Goal: Task Accomplishment & Management: Manage account settings

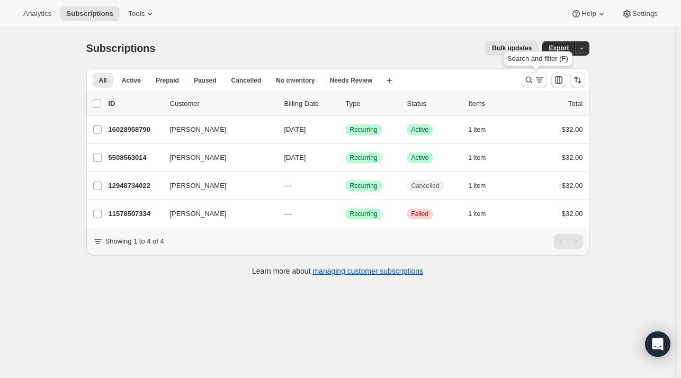
click at [534, 82] on icon "Search and filter results" at bounding box center [528, 80] width 11 height 11
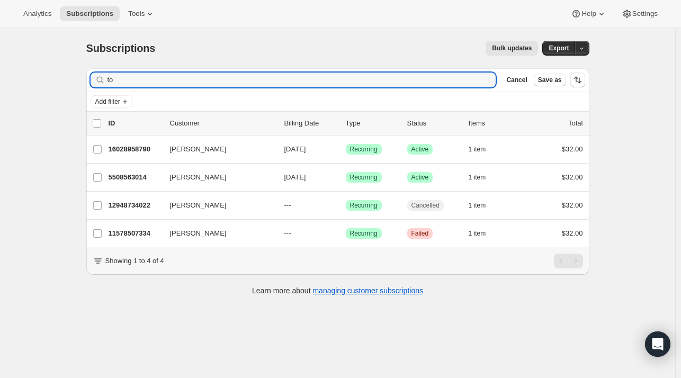
type input "t"
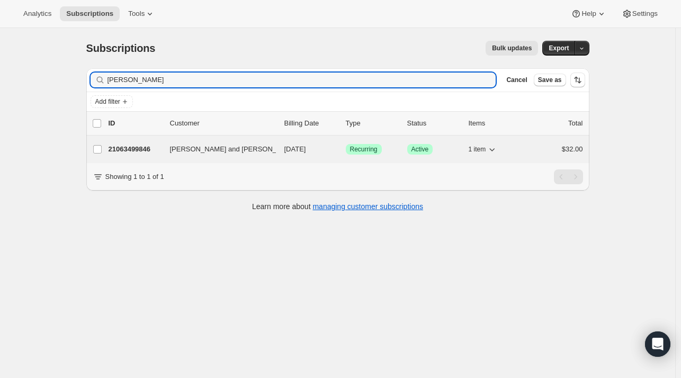
type input "[PERSON_NAME]"
click at [151, 148] on p "21063499846" at bounding box center [135, 149] width 53 height 11
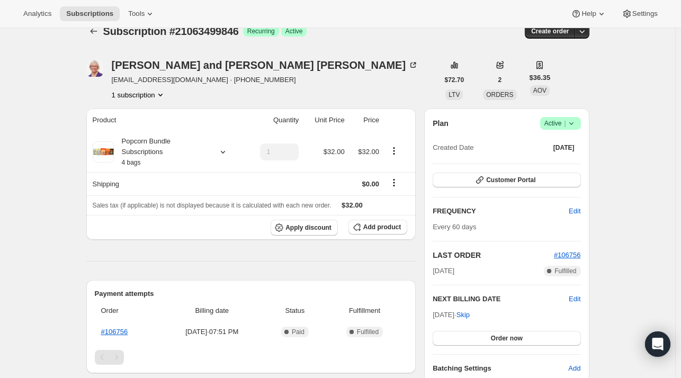
scroll to position [18, 0]
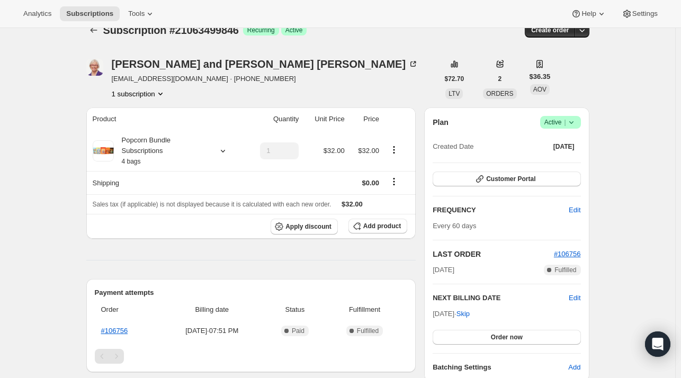
click at [43, 237] on div "Subscription #21063499846. This page is ready Subscription #21063499846 Success…" at bounding box center [337, 368] width 675 height 717
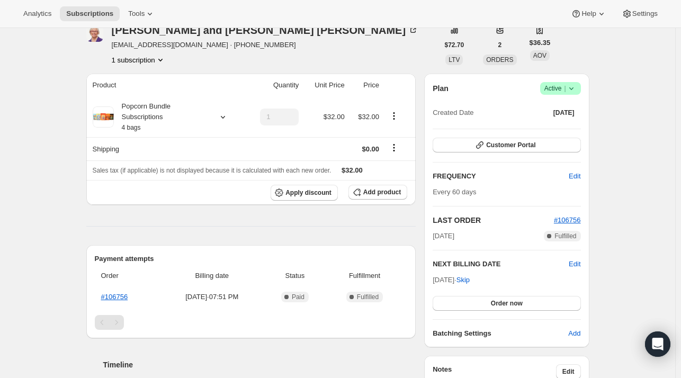
scroll to position [86, 0]
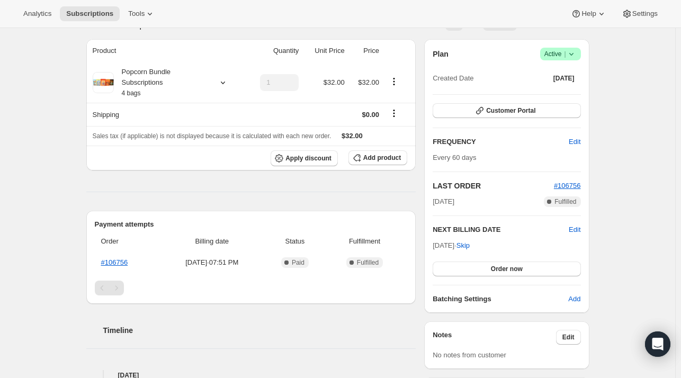
click at [572, 55] on icon at bounding box center [571, 54] width 11 height 11
click at [552, 93] on span "Cancel subscription" at bounding box center [564, 92] width 60 height 8
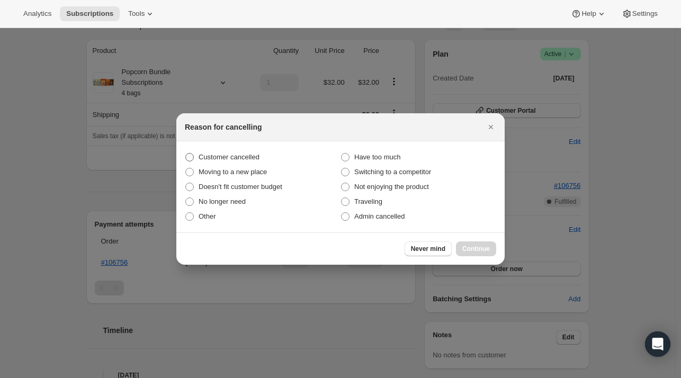
click at [189, 159] on span ":r6h:" at bounding box center [189, 157] width 8 height 8
click at [186, 153] on input "Customer cancelled" at bounding box center [185, 153] width 1 height 1
radio input "true"
click at [476, 253] on button "Continue" at bounding box center [476, 248] width 40 height 15
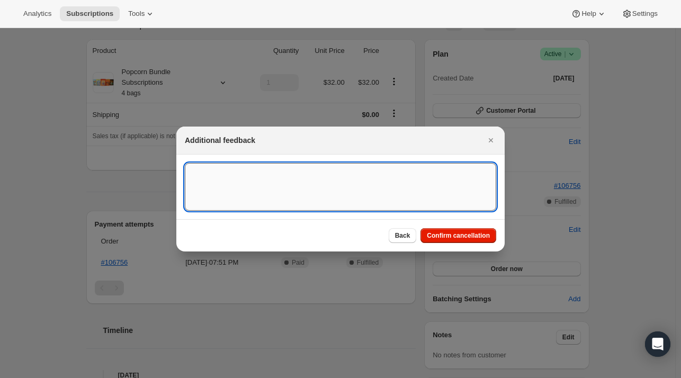
click at [213, 176] on textarea ":r6h:" at bounding box center [340, 187] width 311 height 48
paste textarea "I have sent a request to cancel my subscription and not yet received a response…"
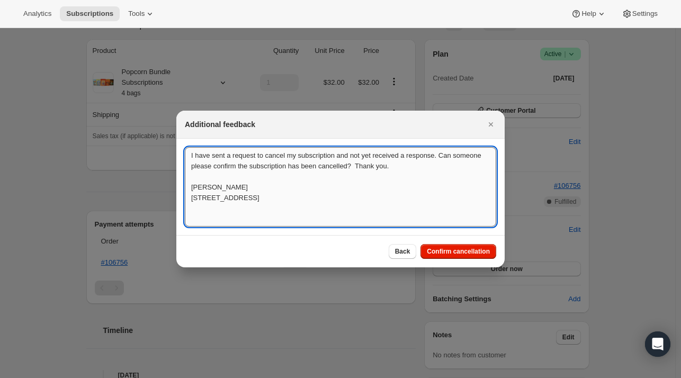
scroll to position [1, 0]
click at [213, 176] on textarea "I have sent a request to cancel my subscription and not yet received a response…" at bounding box center [340, 186] width 311 height 79
type textarea "I have sent a request to cancel my subscription and not yet received a response…"
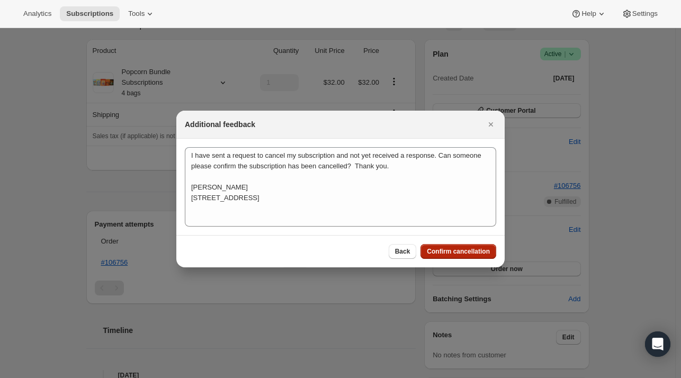
click at [452, 255] on span "Confirm cancellation" at bounding box center [458, 251] width 63 height 8
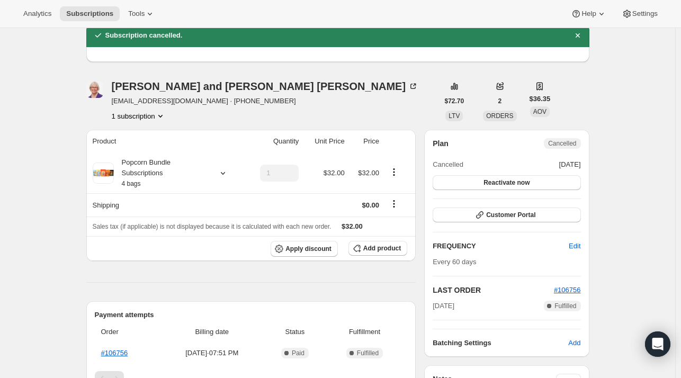
scroll to position [0, 0]
